Goal: Task Accomplishment & Management: Complete application form

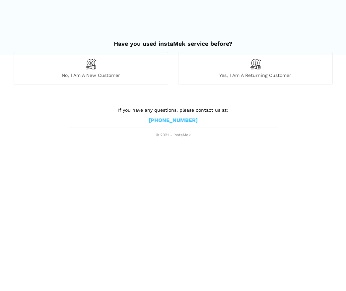
click at [100, 63] on div "No, I am a new customer" at bounding box center [91, 68] width 155 height 32
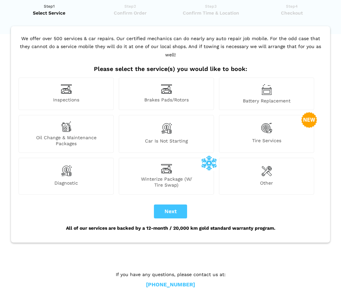
scroll to position [19, 0]
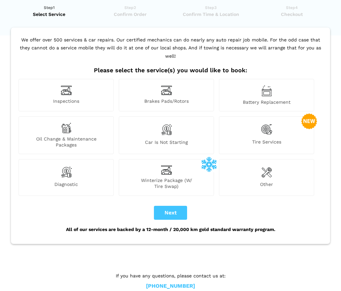
click at [263, 165] on img at bounding box center [266, 171] width 11 height 13
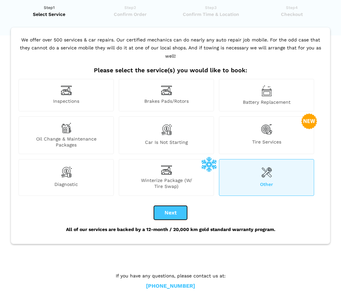
click at [169, 206] on button "Next" at bounding box center [170, 213] width 33 height 14
checkbox input "true"
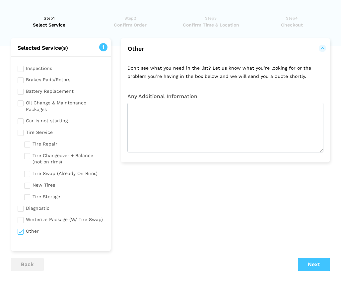
scroll to position [0, 0]
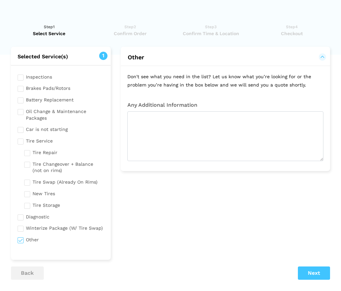
click at [55, 131] on input "checkbox" at bounding box center [61, 129] width 87 height 8
checkbox input "true"
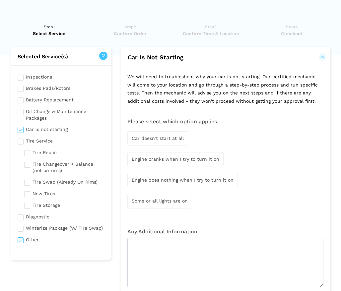
click at [188, 160] on span "Engine cranks when I try to turn it on" at bounding box center [176, 159] width 88 height 5
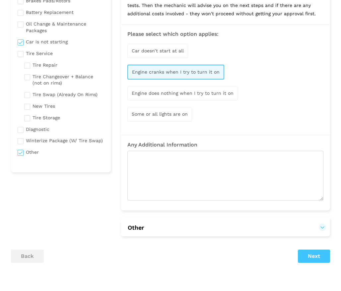
scroll to position [99, 0]
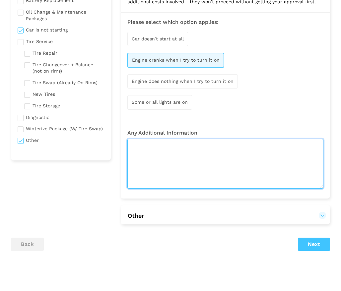
click at [208, 153] on textarea at bounding box center [225, 164] width 196 height 50
type textarea "I"
click at [154, 144] on textarea "I have a Chrysler 200" at bounding box center [225, 164] width 196 height 50
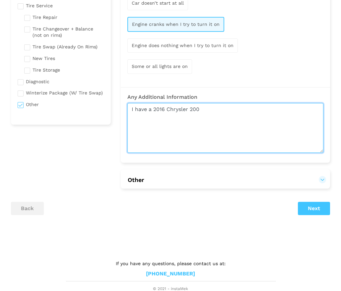
scroll to position [136, 0]
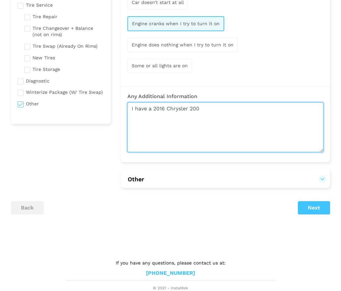
click at [224, 108] on textarea "I have a 2016 Chrysler 200" at bounding box center [225, 127] width 196 height 50
click at [238, 111] on textarea "I have a 2016 Chrysler 200" at bounding box center [225, 127] width 196 height 50
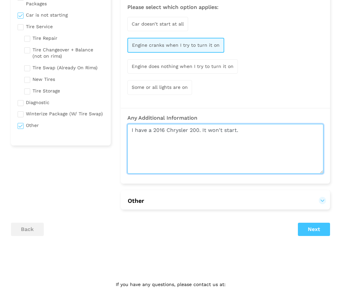
scroll to position [103, 0]
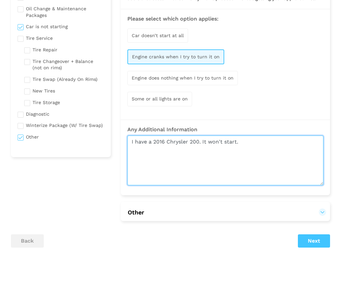
click at [203, 142] on textarea "I have a 2016 Chrysler 200. It won't start." at bounding box center [225, 161] width 196 height 50
type textarea "I have a 2016 Chrysler 200. I started it. It ran for 2 - 3 minutes, then it sto…"
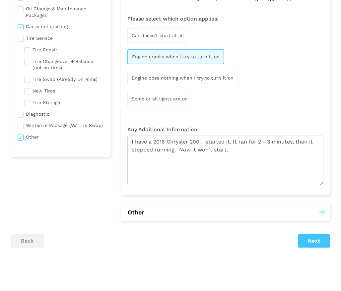
click at [323, 213] on button "Other" at bounding box center [225, 213] width 196 height 8
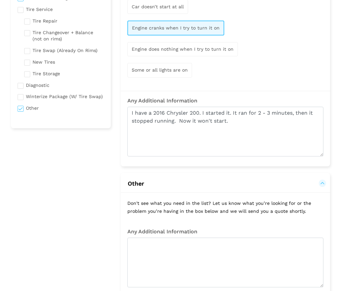
scroll to position [136, 0]
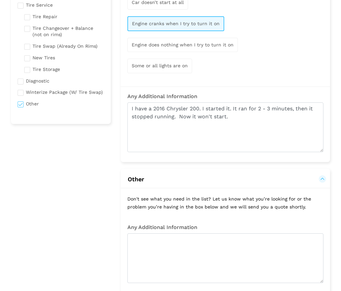
click at [321, 180] on button "Other" at bounding box center [225, 179] width 196 height 8
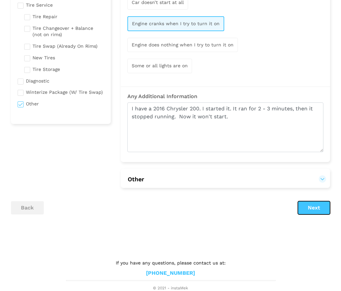
click at [311, 205] on button "Next" at bounding box center [314, 207] width 32 height 13
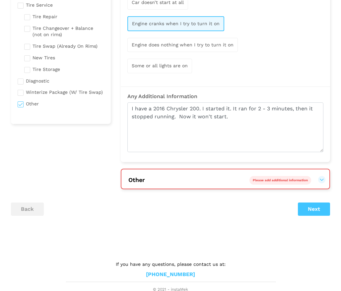
scroll to position [137, 0]
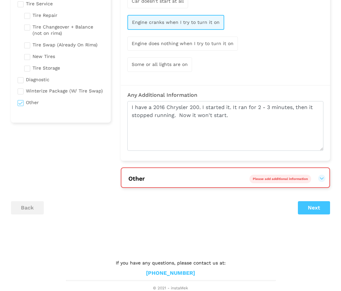
click at [285, 180] on span "Please add additional information" at bounding box center [280, 179] width 55 height 4
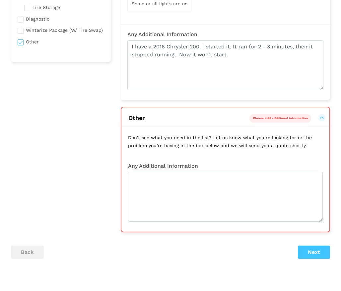
scroll to position [204, 0]
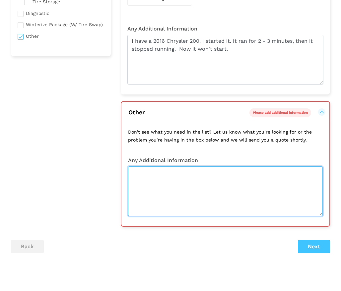
click at [285, 180] on textarea at bounding box center [225, 191] width 195 height 50
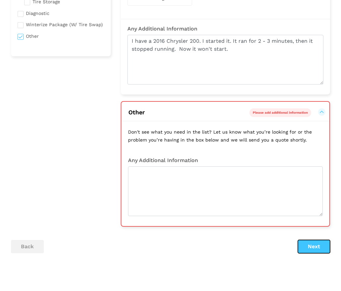
click at [313, 243] on button "Next" at bounding box center [314, 246] width 32 height 13
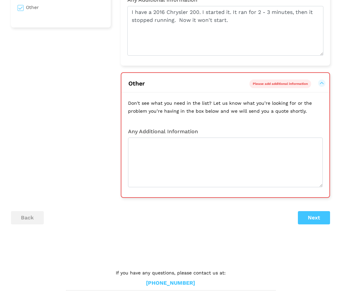
scroll to position [243, 0]
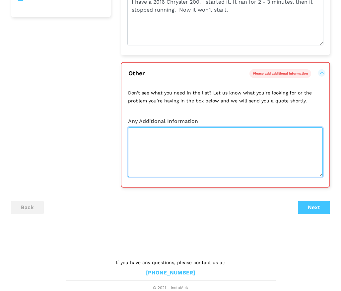
click at [247, 157] on textarea at bounding box center [225, 152] width 195 height 50
type textarea "no additional information"
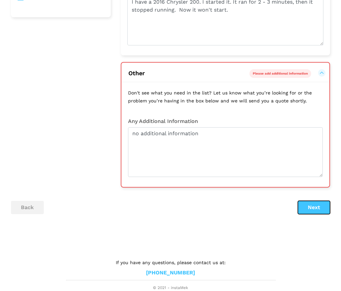
click at [313, 205] on button "Next" at bounding box center [314, 207] width 32 height 13
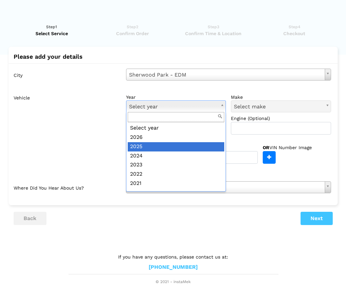
scroll to position [99, 0]
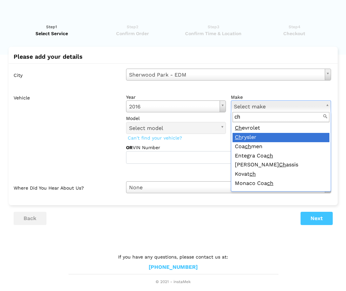
type input "ch"
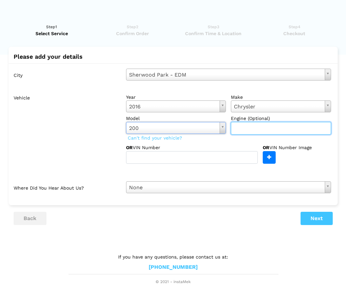
click at [245, 130] on input "text" at bounding box center [281, 128] width 100 height 13
type input "4 cyl"
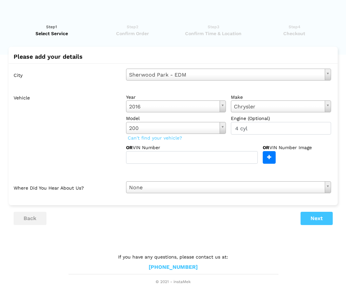
click at [271, 173] on div at bounding box center [242, 172] width 188 height 7
click at [154, 137] on span "Can't find your vehicle?" at bounding box center [155, 138] width 58 height 9
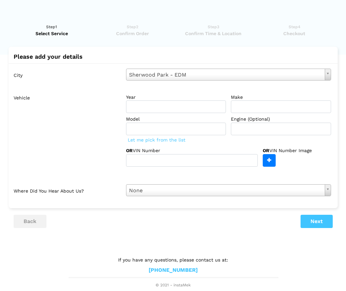
click at [154, 139] on div "Let me pick from the list" at bounding box center [228, 139] width 205 height 9
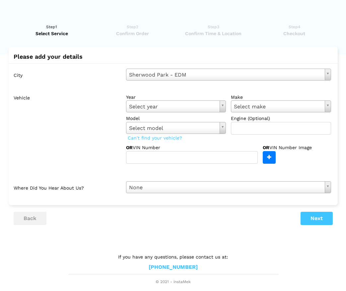
click at [157, 140] on span "Can't find your vehicle?" at bounding box center [155, 138] width 58 height 9
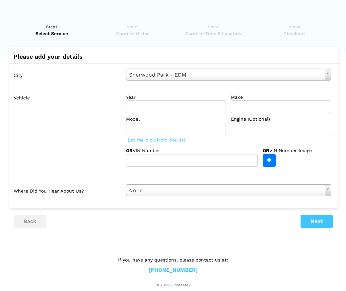
click at [158, 141] on div "Let me pick from the list" at bounding box center [228, 139] width 205 height 9
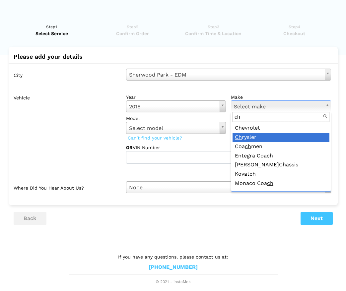
type input "ch"
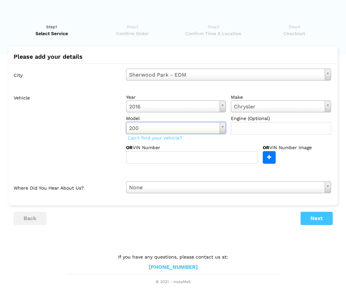
click at [202, 143] on div "year [DATE] Select year [DATE] 2025 2024 2023 2022 2021 2020 2019 2018 2017 201…" at bounding box center [228, 127] width 215 height 73
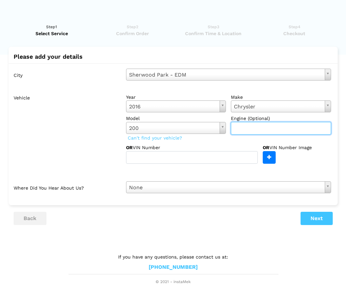
click at [242, 129] on input "text" at bounding box center [281, 128] width 100 height 13
type input "4 cyl"
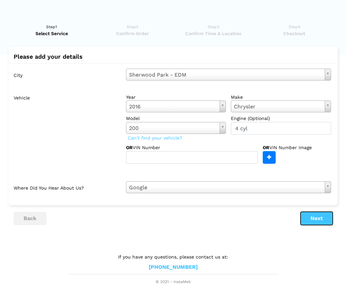
click at [312, 220] on button "Next" at bounding box center [316, 218] width 32 height 13
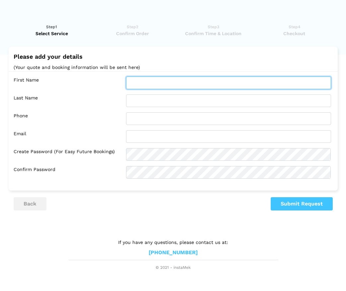
click at [162, 82] on input "text" at bounding box center [228, 83] width 205 height 13
type input "[PERSON_NAME]"
type input "Chunick"
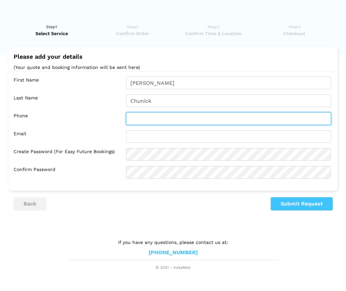
type input "7805702466"
type input "[EMAIL_ADDRESS][PERSON_NAME][DOMAIN_NAME]"
drag, startPoint x: 141, startPoint y: 118, endPoint x: 199, endPoint y: 119, distance: 58.7
click at [199, 119] on input "7805702466" at bounding box center [228, 118] width 205 height 13
type input "7809667611"
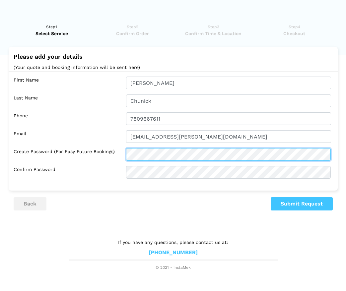
click at [105, 157] on div "Create Password (for easy future bookings)" at bounding box center [175, 154] width 322 height 13
click at [111, 153] on div "Create Password (for easy future bookings)" at bounding box center [175, 154] width 322 height 13
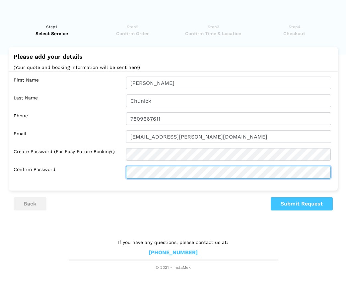
click at [118, 173] on div "Confirm Password" at bounding box center [175, 172] width 322 height 13
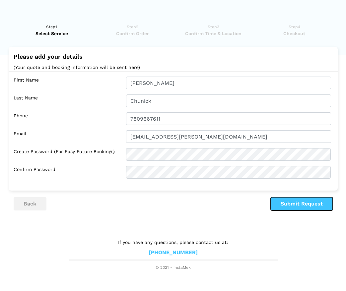
click at [298, 207] on button "Submit Request" at bounding box center [302, 203] width 62 height 13
